Goal: Navigation & Orientation: Find specific page/section

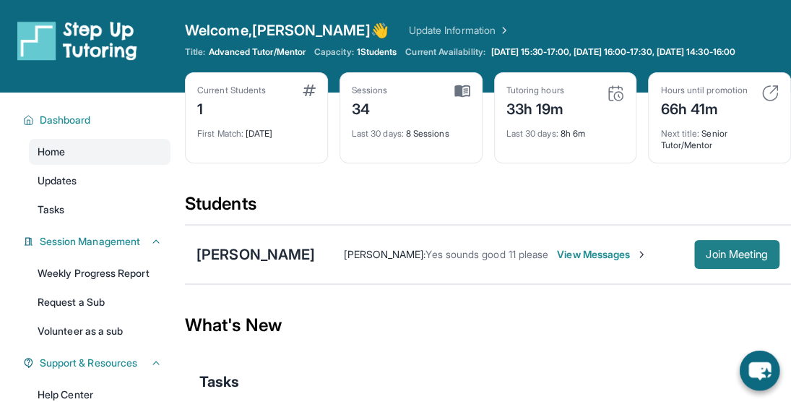
click at [737, 259] on span "Join Meeting" at bounding box center [737, 254] width 62 height 9
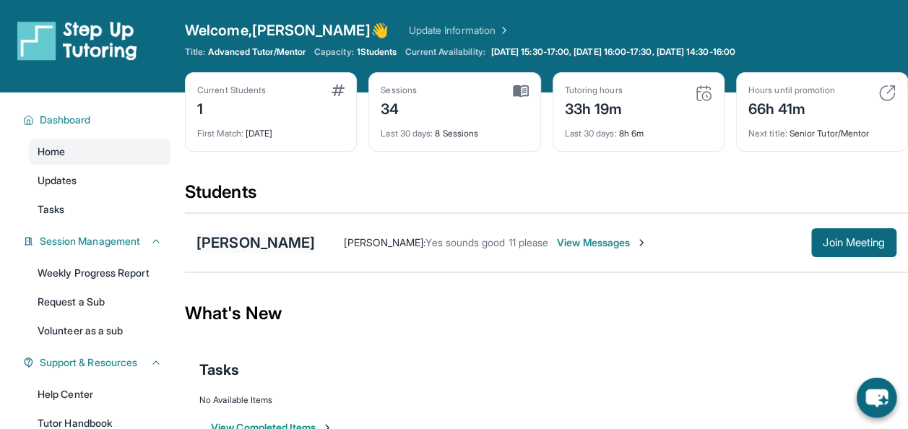
click at [284, 251] on div "[PERSON_NAME]" at bounding box center [256, 243] width 118 height 20
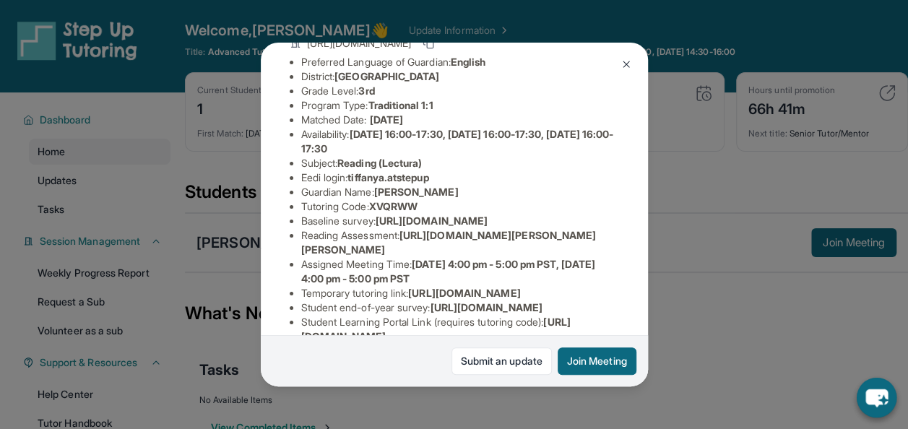
scroll to position [145, 0]
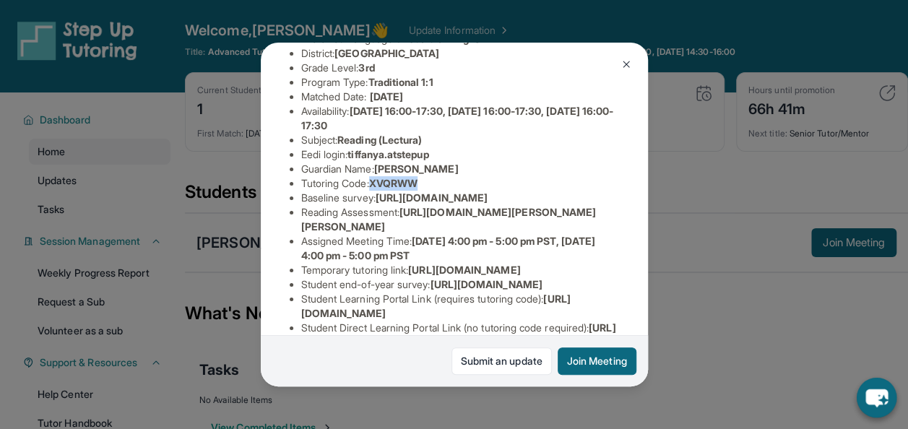
drag, startPoint x: 428, startPoint y: 196, endPoint x: 376, endPoint y: 193, distance: 51.4
click at [376, 191] on li "Tutoring Code : XVQRWW" at bounding box center [460, 183] width 318 height 14
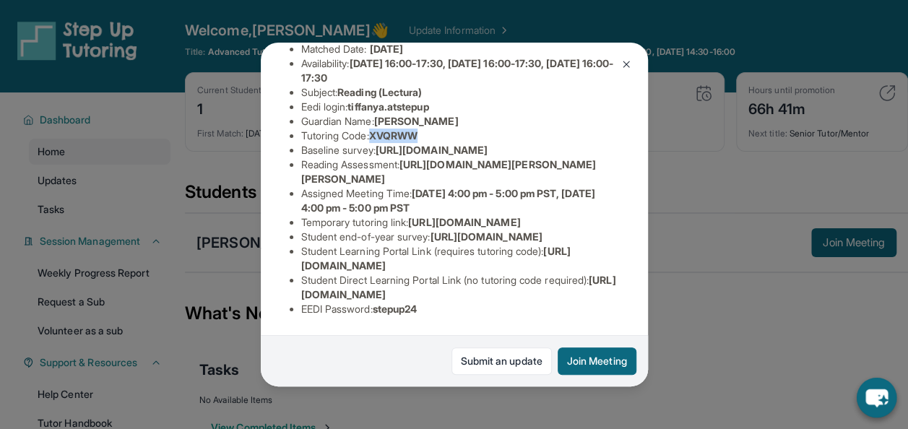
scroll to position [217, 0]
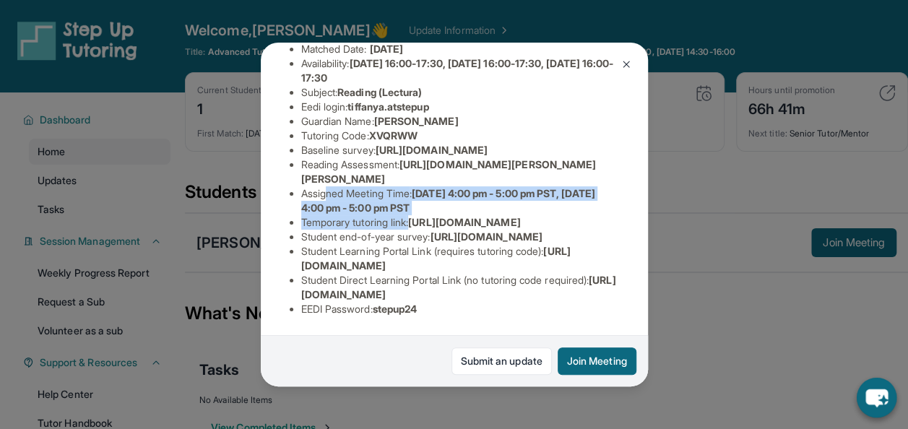
drag, startPoint x: 371, startPoint y: 240, endPoint x: 460, endPoint y: 270, distance: 93.2
click at [460, 270] on ul "Preferred Language of Guardian: English District: Glendale Unified School Distr…" at bounding box center [454, 150] width 329 height 332
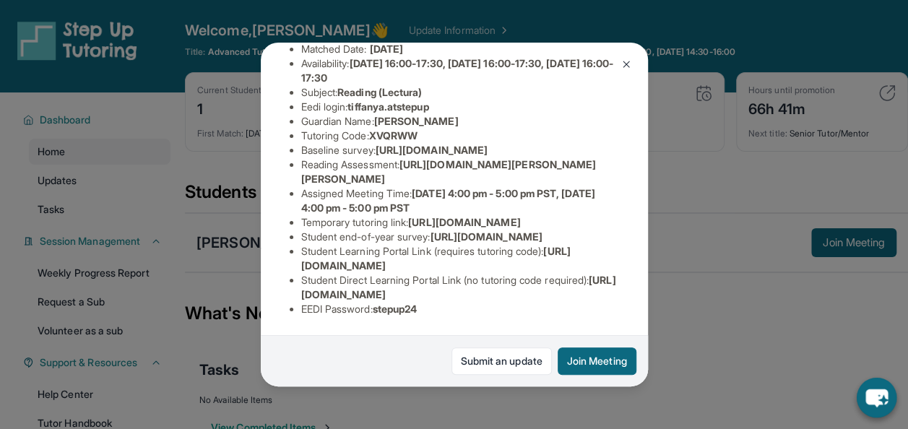
click at [450, 225] on li "Temporary tutoring link : [URL][DOMAIN_NAME]" at bounding box center [460, 222] width 318 height 14
drag, startPoint x: 438, startPoint y: 223, endPoint x: 296, endPoint y: 212, distance: 142.0
click at [296, 212] on ul "Preferred Language of Guardian: English District: Glendale Unified School Distr…" at bounding box center [454, 150] width 329 height 332
drag, startPoint x: 461, startPoint y: 241, endPoint x: 505, endPoint y: 243, distance: 44.1
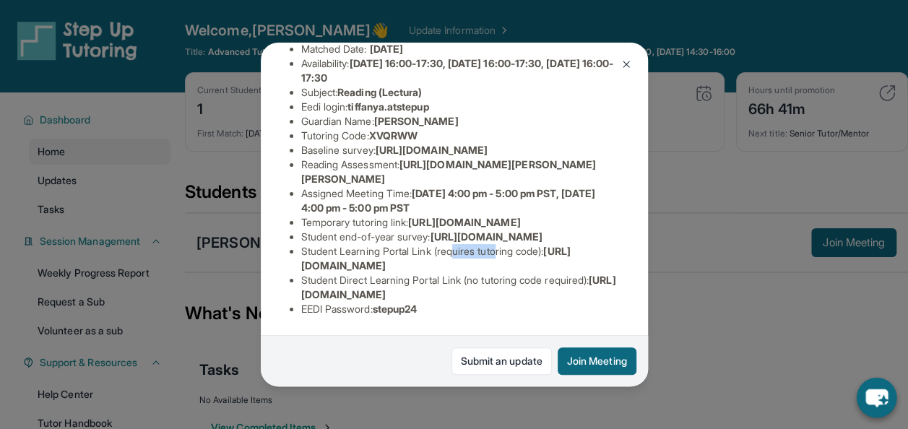
click at [505, 244] on li "Student Learning Portal Link (requires tutoring code) : [URL][DOMAIN_NAME]" at bounding box center [460, 258] width 318 height 29
click at [484, 244] on li "Student Learning Portal Link (requires tutoring code) : [URL][DOMAIN_NAME]" at bounding box center [460, 258] width 318 height 29
click at [673, 225] on div "[PERSON_NAME] Guardian: [PERSON_NAME] Student Information [URL][DOMAIN_NAME] Pr…" at bounding box center [454, 214] width 908 height 429
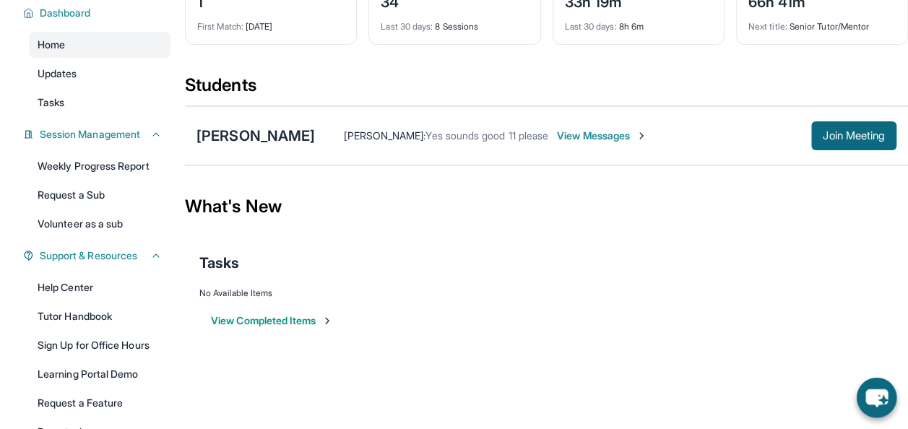
scroll to position [0, 0]
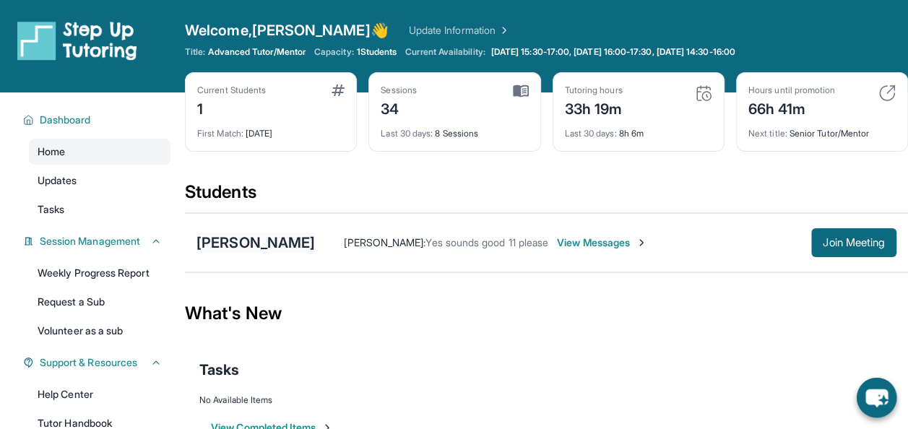
click at [240, 251] on div "[PERSON_NAME]" at bounding box center [256, 243] width 118 height 20
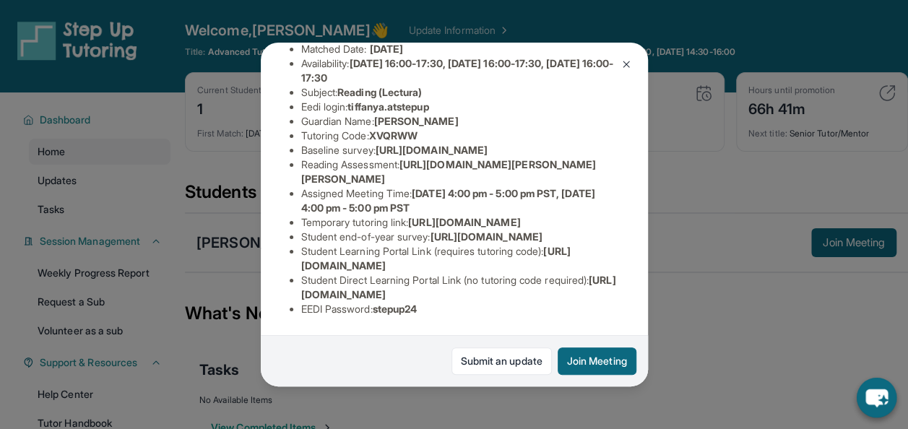
scroll to position [145, 0]
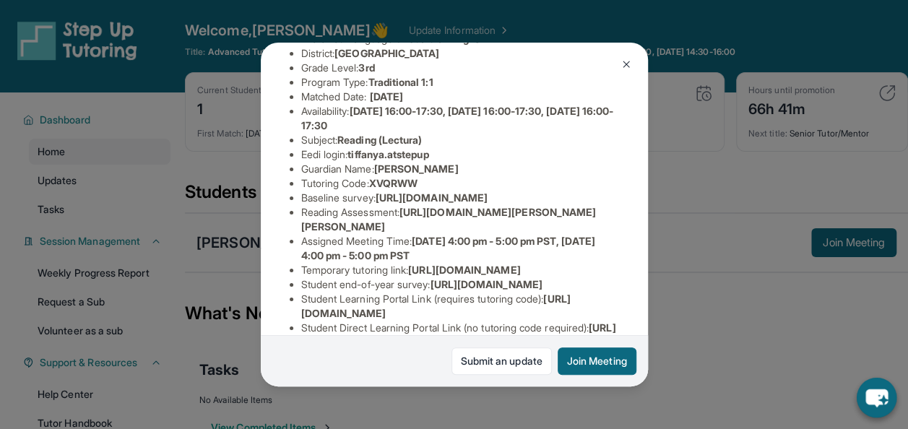
click at [381, 189] on span "XVQRWW" at bounding box center [393, 183] width 48 height 12
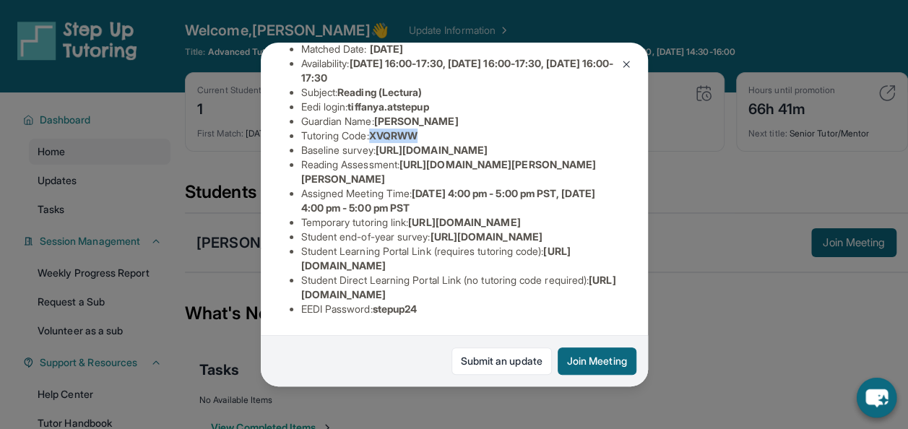
scroll to position [358, 0]
drag, startPoint x: 575, startPoint y: 275, endPoint x: 418, endPoint y: 259, distance: 158.3
click at [418, 259] on ul "Preferred Language of Guardian: English District: Glendale Unified School Distr…" at bounding box center [454, 150] width 329 height 332
drag, startPoint x: 418, startPoint y: 259, endPoint x: 430, endPoint y: 254, distance: 13.0
click at [418, 259] on span "[URL][DOMAIN_NAME]" at bounding box center [435, 258] width 269 height 27
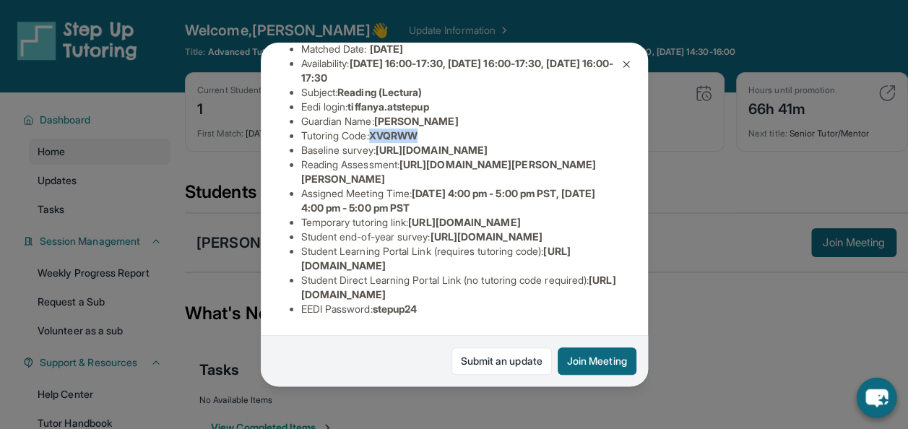
click at [621, 59] on img at bounding box center [627, 65] width 12 height 12
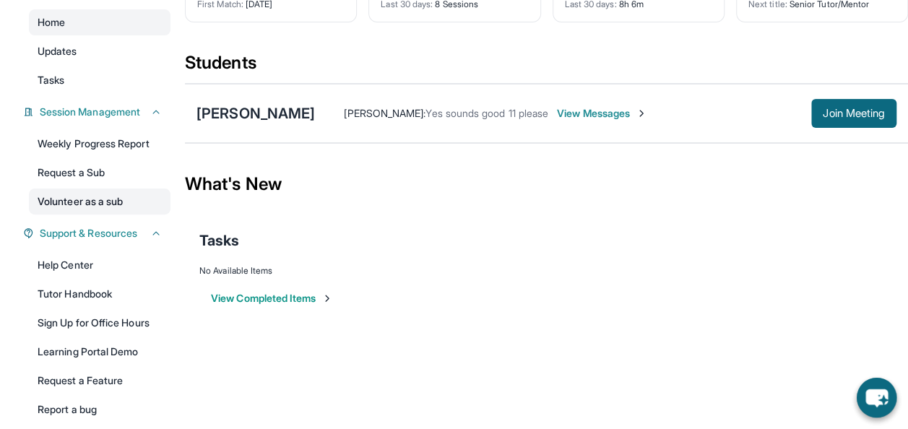
scroll to position [195, 0]
